Goal: Navigation & Orientation: Find specific page/section

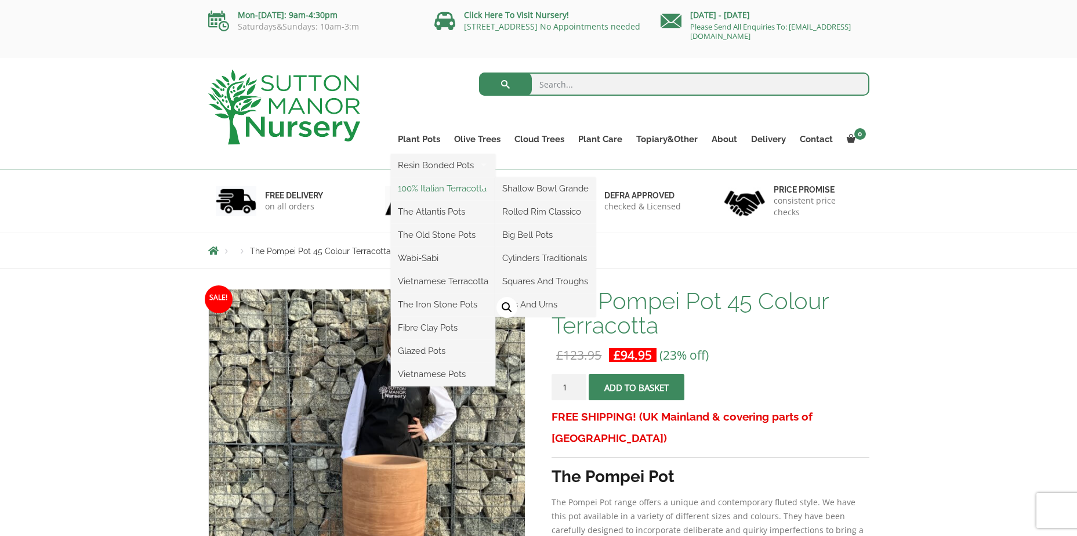
click at [434, 189] on link "100% Italian Terracotta" at bounding box center [443, 188] width 104 height 17
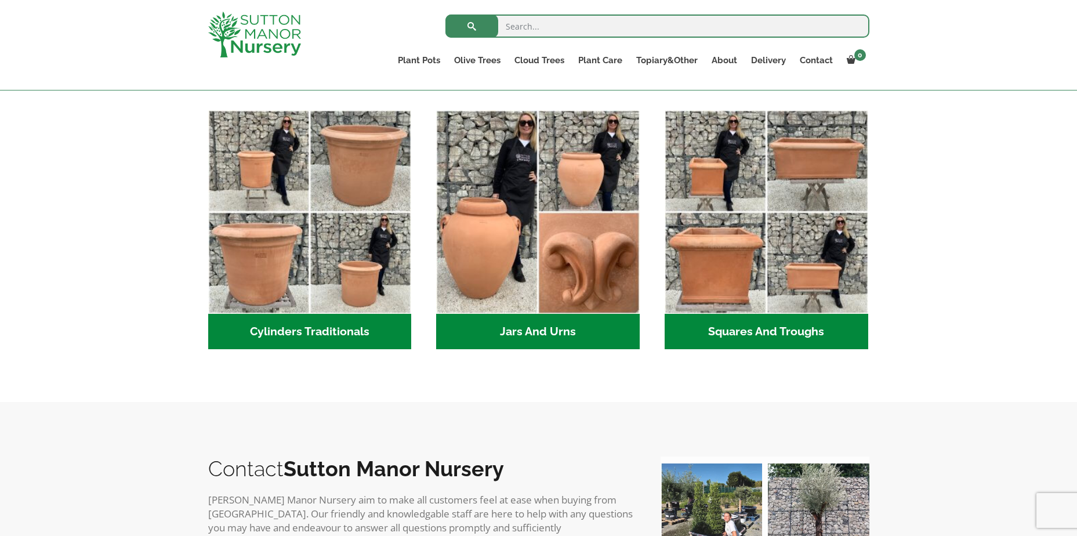
scroll to position [617, 0]
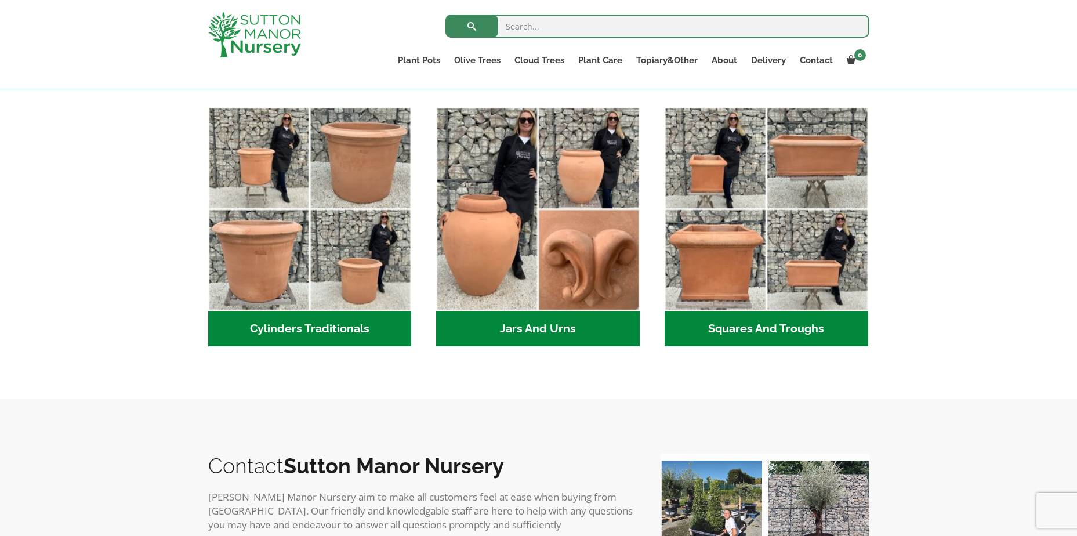
click at [332, 334] on h2 "Cylinders Traditionals (2)" at bounding box center [310, 329] width 204 height 36
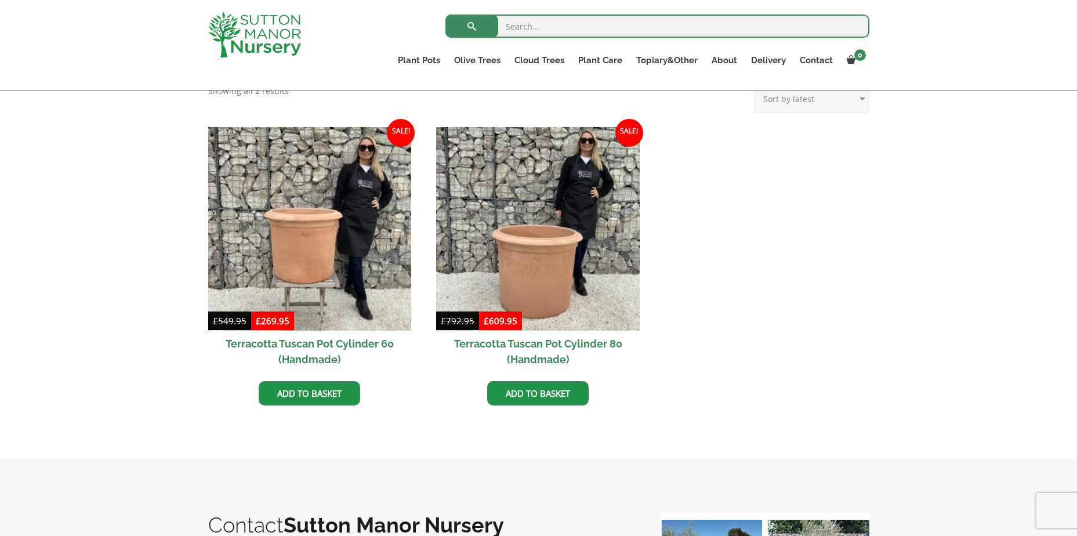
scroll to position [522, 0]
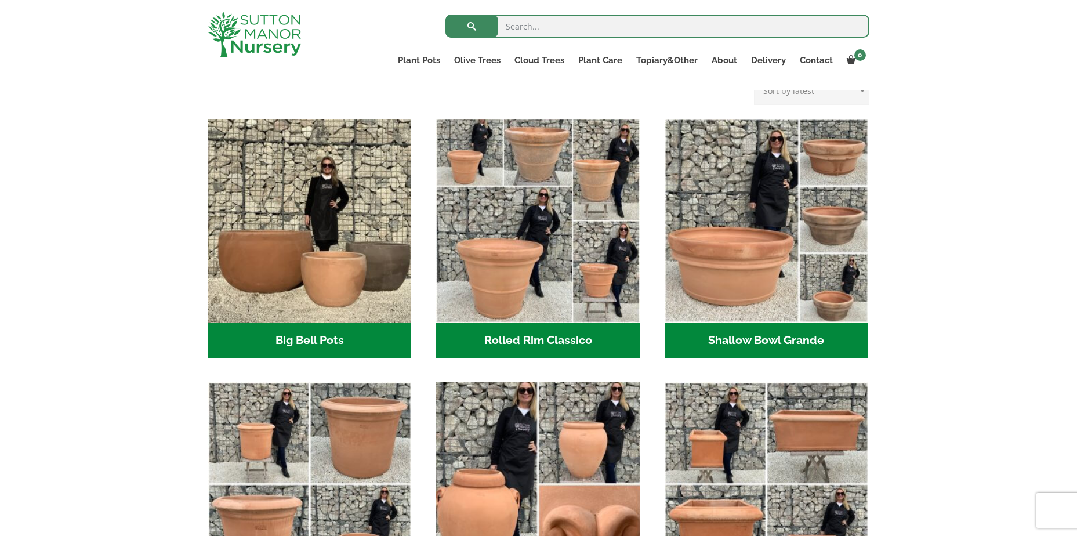
scroll to position [314, 0]
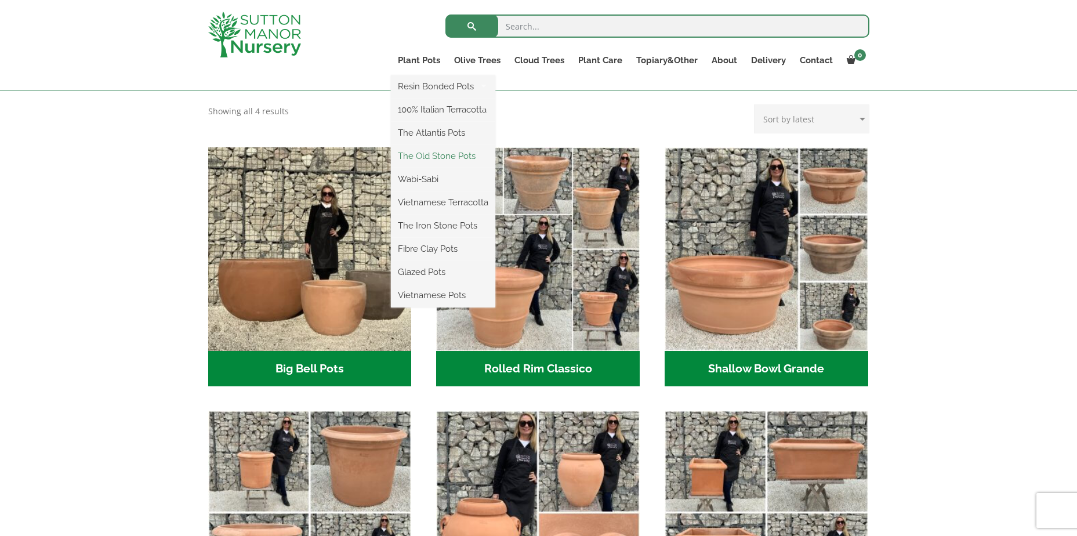
click at [420, 154] on link "The Old Stone Pots" at bounding box center [443, 155] width 104 height 17
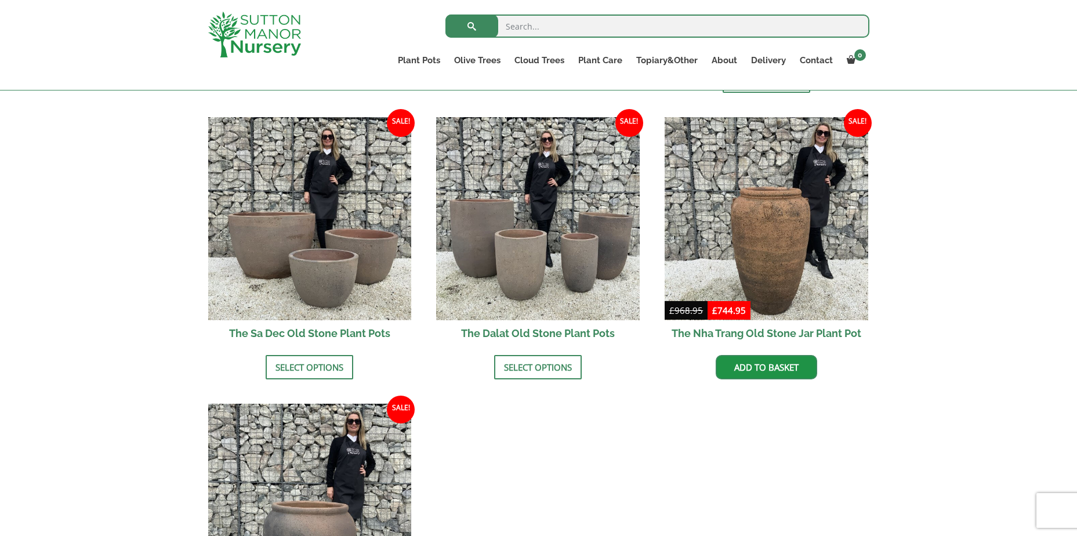
scroll to position [696, 0]
